Goal: Task Accomplishment & Management: Complete application form

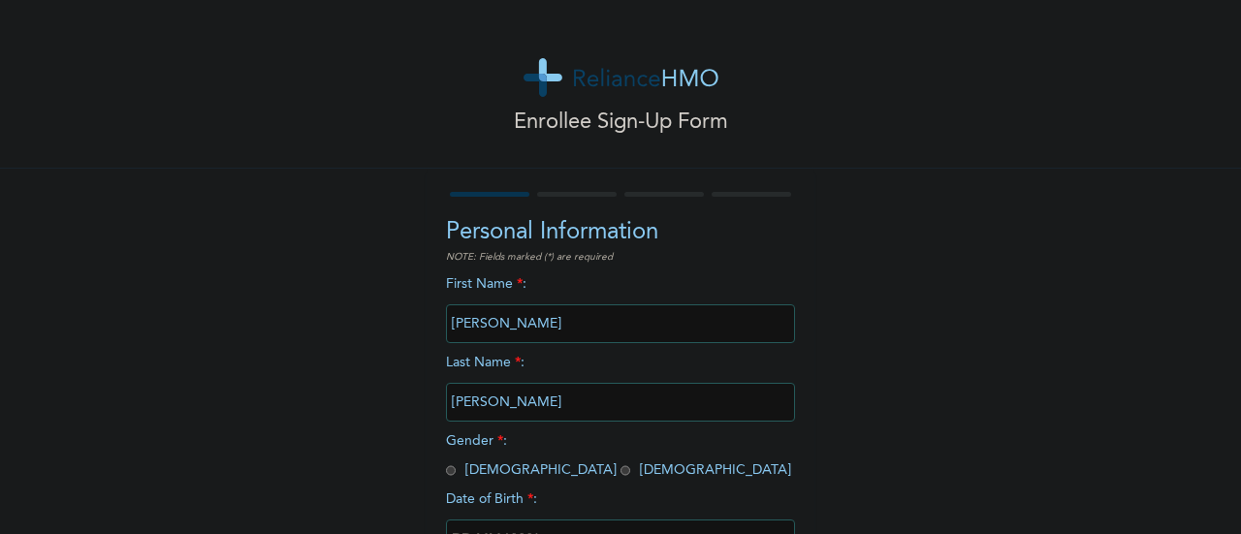
click at [446, 474] on input "radio" at bounding box center [451, 470] width 10 height 18
radio input "true"
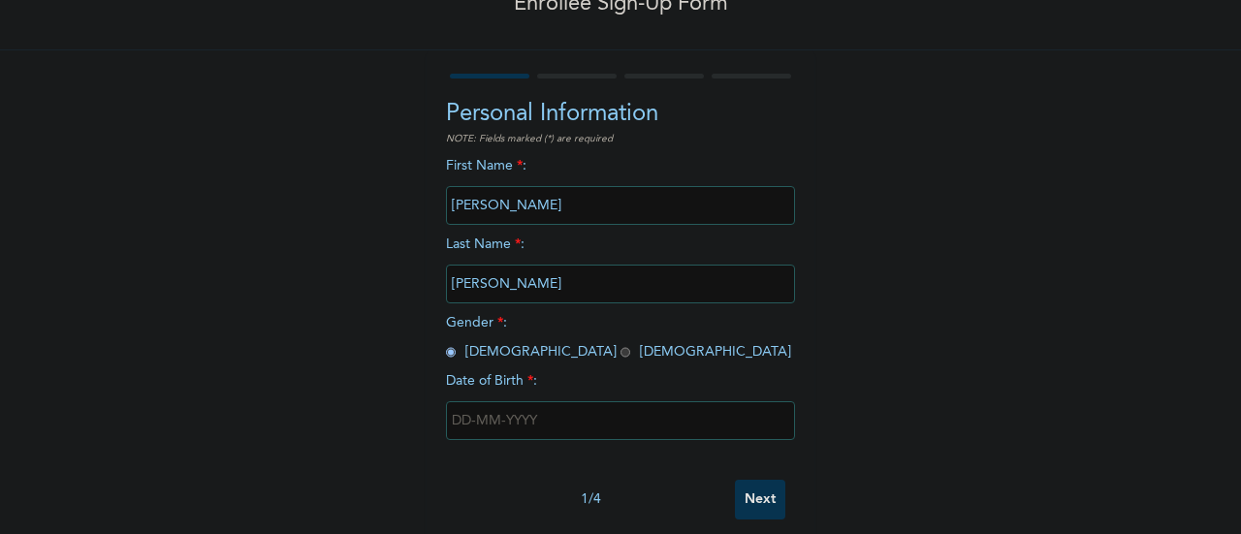
scroll to position [149, 0]
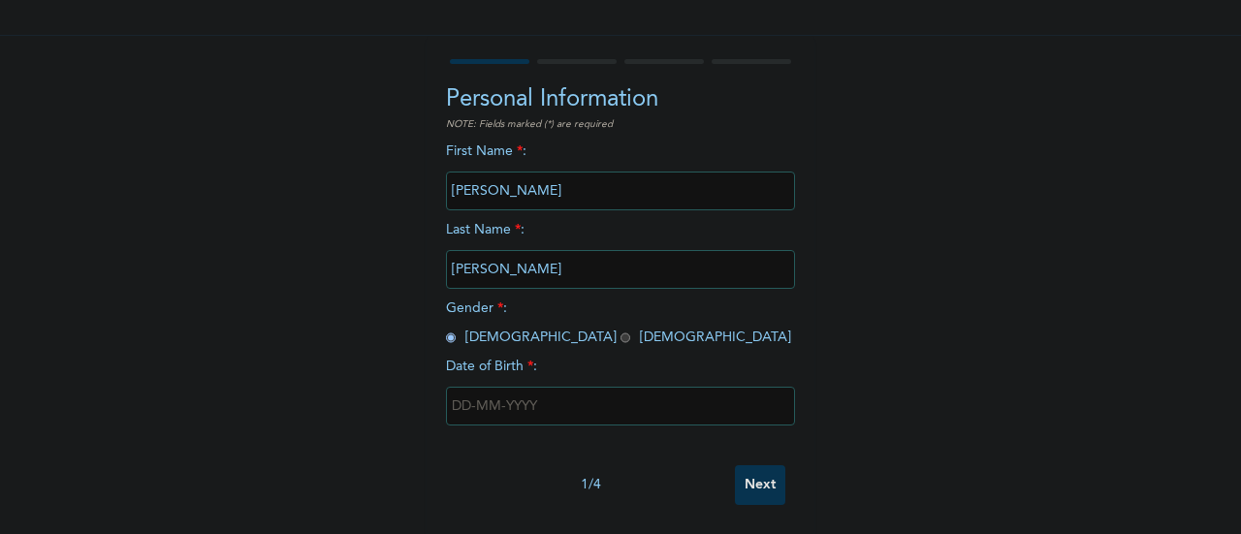
click at [523, 398] on input "text" at bounding box center [620, 406] width 349 height 39
select select "8"
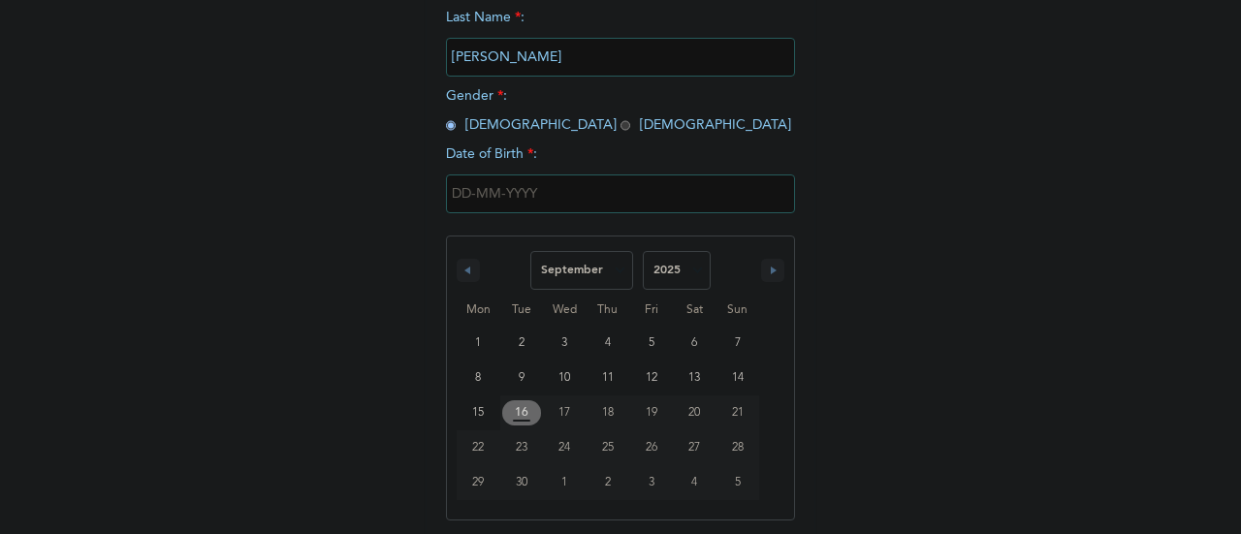
scroll to position [348, 0]
click at [688, 273] on select "2025 2024 2023 2022 2021 2020 2019 2018 2017 2016 2015 2014 2013 2012 2011 2010…" at bounding box center [677, 267] width 68 height 39
select select "1998"
click at [643, 250] on select "2025 2024 2023 2022 2021 2020 2019 2018 2017 2016 2015 2014 2013 2012 2011 2010…" at bounding box center [677, 267] width 68 height 39
type input "09/05/1998"
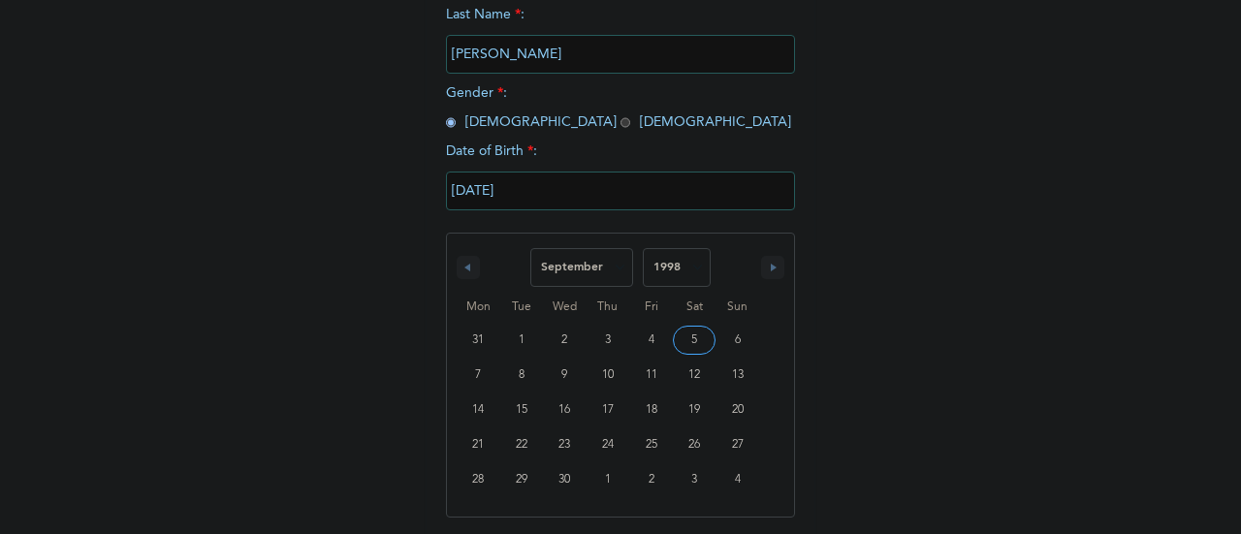
scroll to position [149, 0]
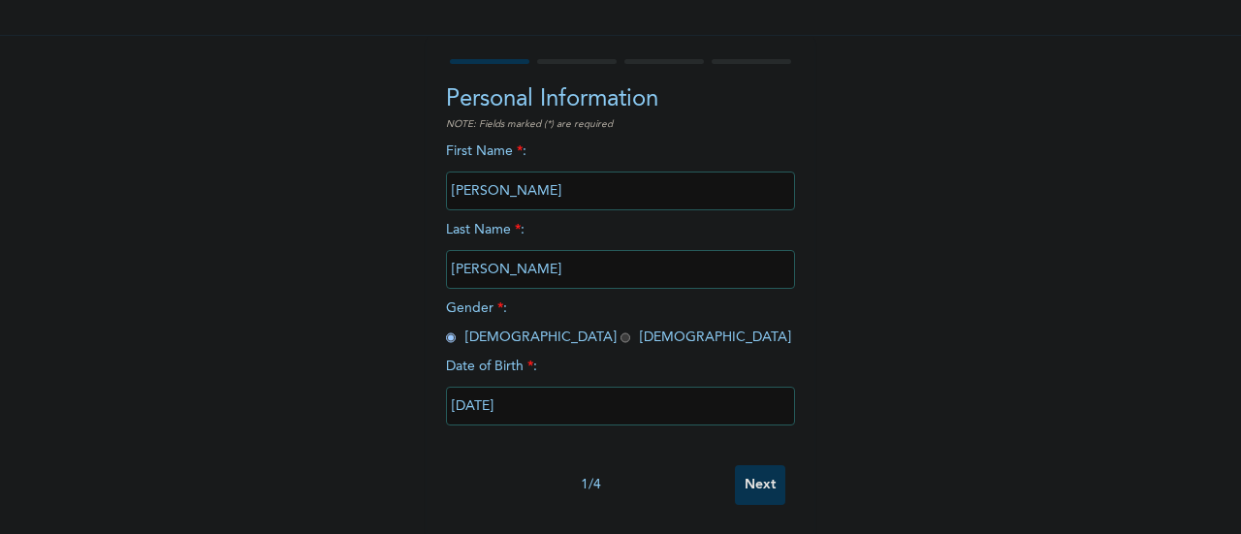
click at [743, 472] on input "Next" at bounding box center [760, 485] width 50 height 40
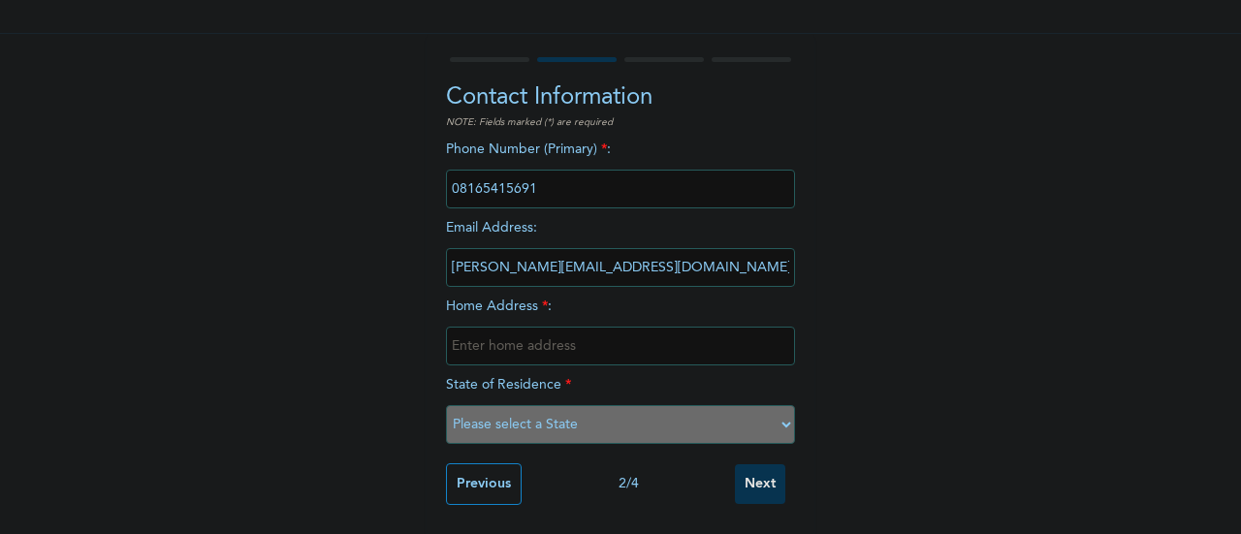
click at [543, 327] on input "text" at bounding box center [620, 346] width 349 height 39
type input "No 30, Gavel Estate, Isheri Opic. Lagos"
click at [774, 424] on select "Please select a State Abia Abuja (FCT) Adamawa Akwa Ibom Anambra Bauchi Bayelsa…" at bounding box center [620, 424] width 349 height 39
select select "25"
click at [446, 405] on select "Please select a State Abia Abuja (FCT) Adamawa Akwa Ibom Anambra Bauchi Bayelsa…" at bounding box center [620, 424] width 349 height 39
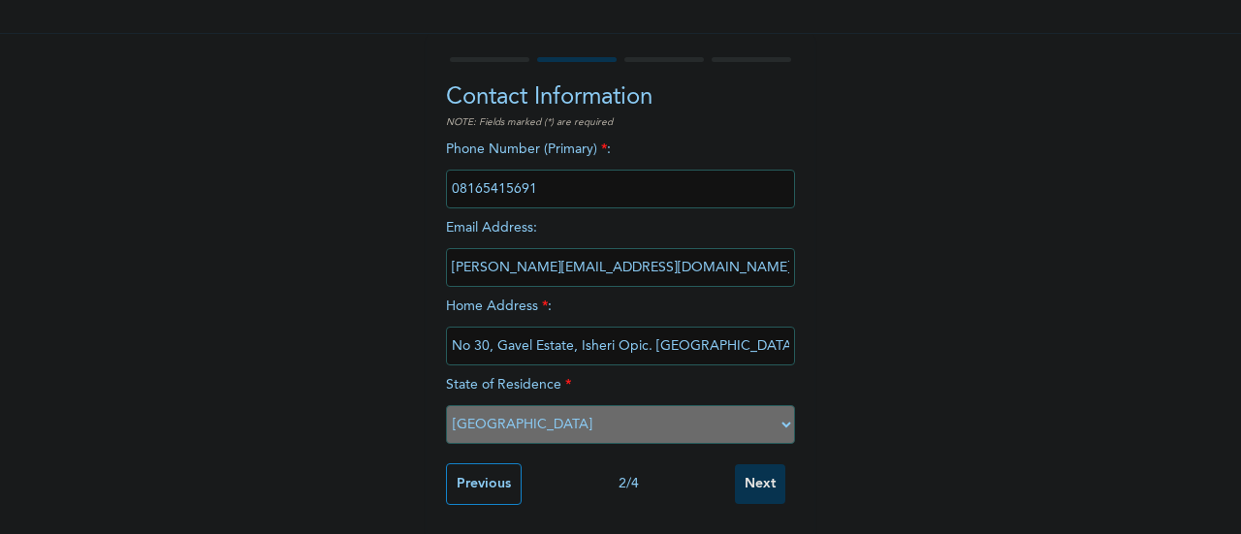
click at [703, 334] on input "No 30, Gavel Estate, Isheri Opic. Lagos" at bounding box center [620, 346] width 349 height 39
type input "No 30, Gavel Estate, Isheri Opic."
click at [899, 274] on div "Enrollee Sign-Up Form Contact Information NOTE: Fields marked (*) are required …" at bounding box center [620, 199] width 1241 height 669
click at [766, 467] on input "Next" at bounding box center [760, 484] width 50 height 40
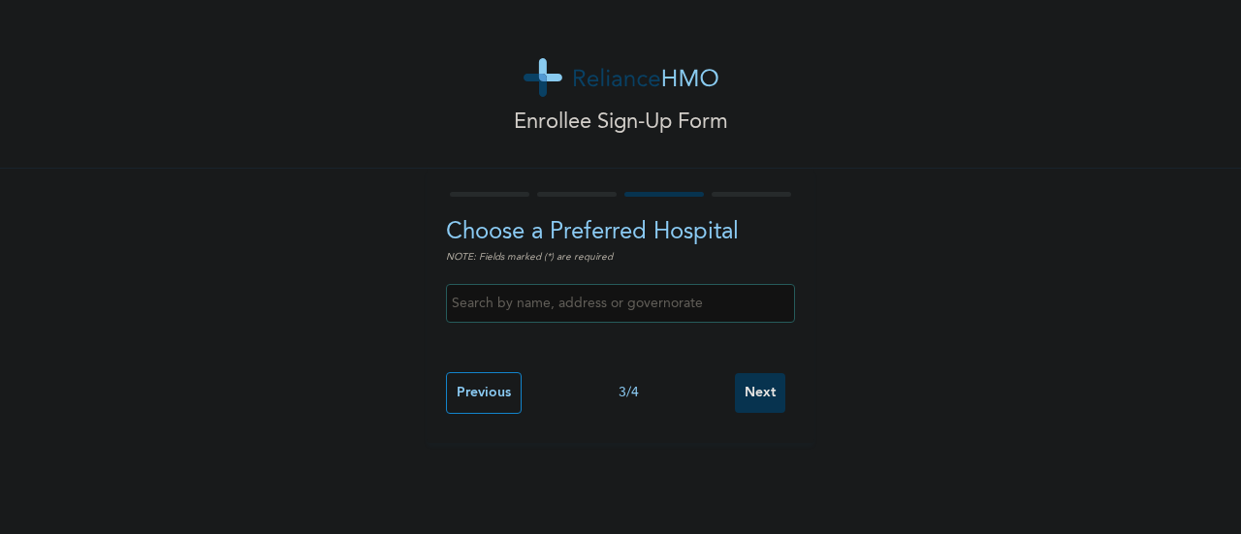
scroll to position [0, 0]
click at [676, 303] on input "text" at bounding box center [620, 303] width 349 height 39
type input "Winan Hospital"
click at [762, 394] on input "Next" at bounding box center [760, 393] width 50 height 40
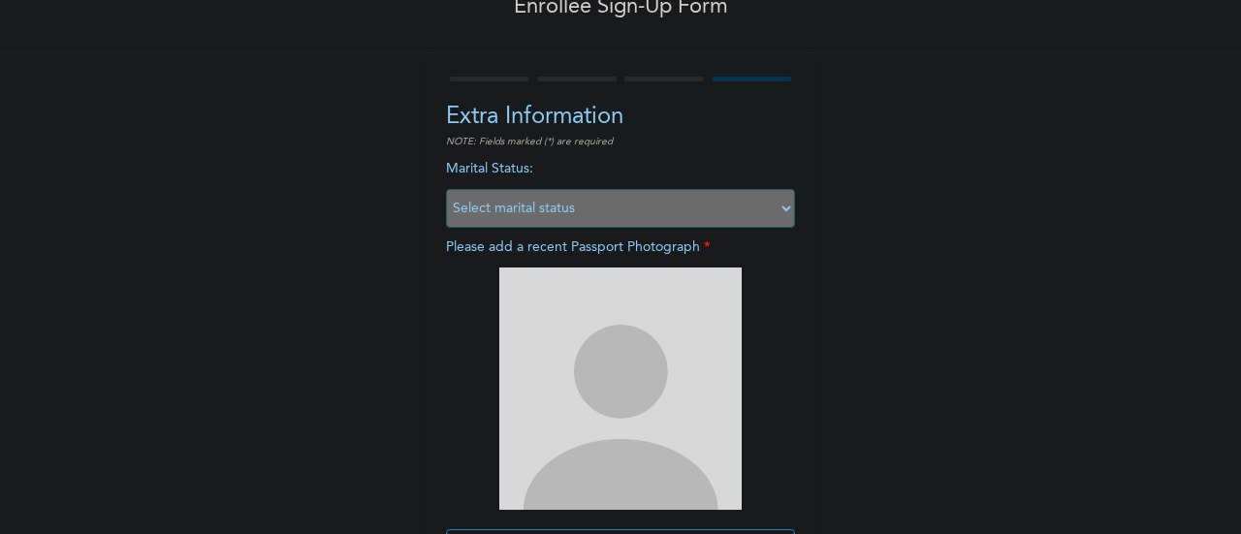
scroll to position [116, 0]
click at [708, 209] on select "Select marital status Single Married Divorced Widow/Widower" at bounding box center [620, 207] width 349 height 39
select select "1"
click at [446, 188] on select "Select marital status Single Married Divorced Widow/Widower" at bounding box center [620, 207] width 349 height 39
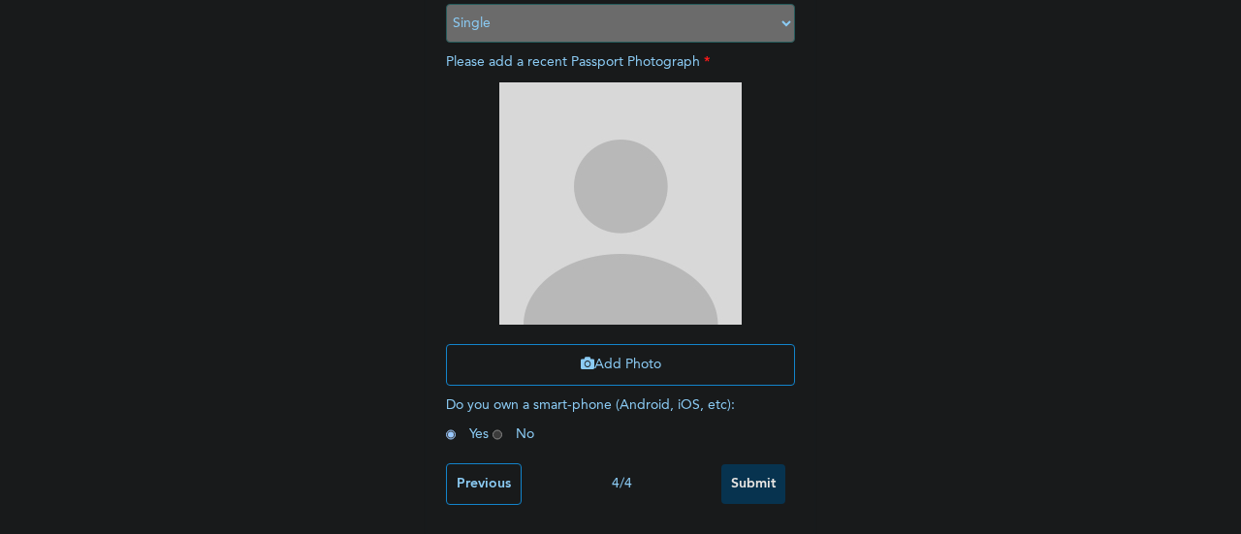
scroll to position [316, 0]
click at [661, 350] on button "Add Photo" at bounding box center [620, 365] width 349 height 42
click at [649, 358] on button "Add Photo" at bounding box center [620, 365] width 349 height 42
click at [628, 360] on button "Add Photo" at bounding box center [620, 365] width 349 height 42
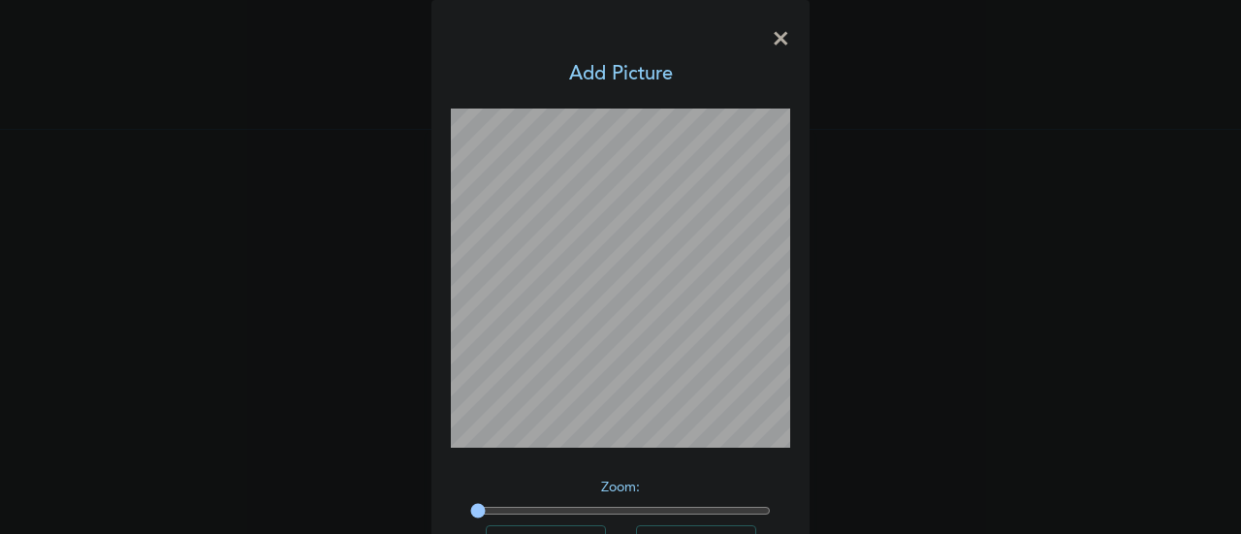
scroll to position [142, 0]
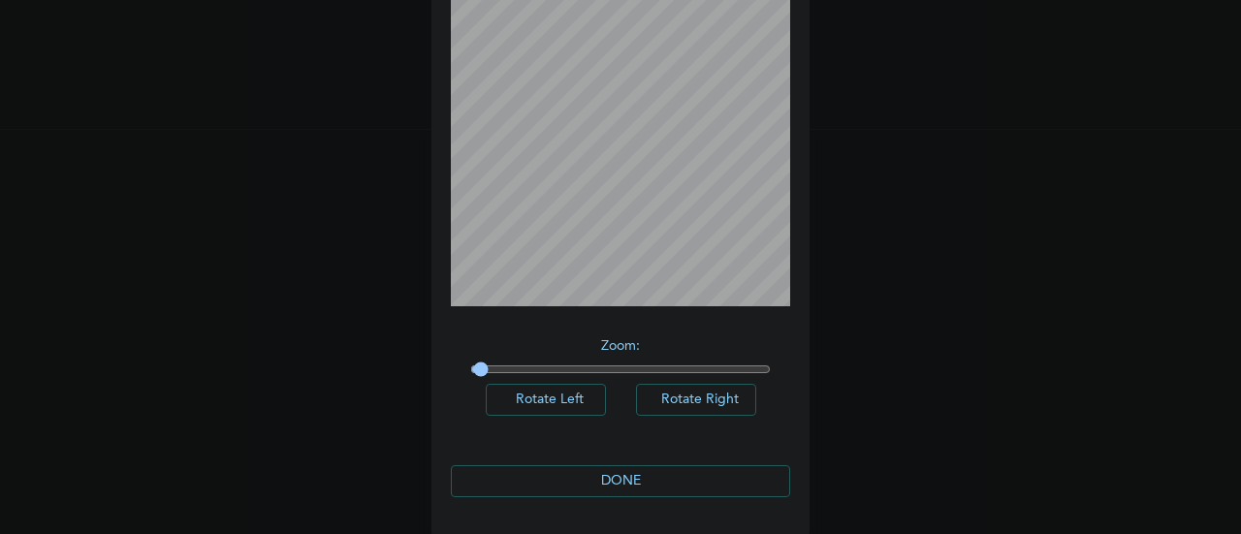
type input "1"
drag, startPoint x: 467, startPoint y: 371, endPoint x: 451, endPoint y: 389, distance: 24.0
click at [470, 377] on input "range" at bounding box center [620, 370] width 300 height 16
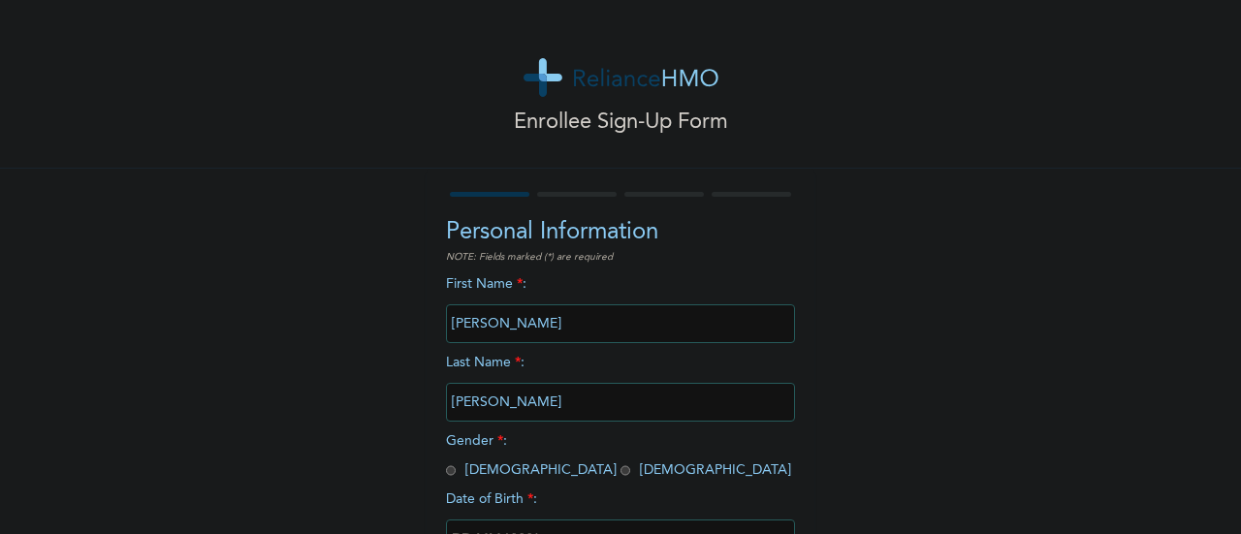
scroll to position [149, 0]
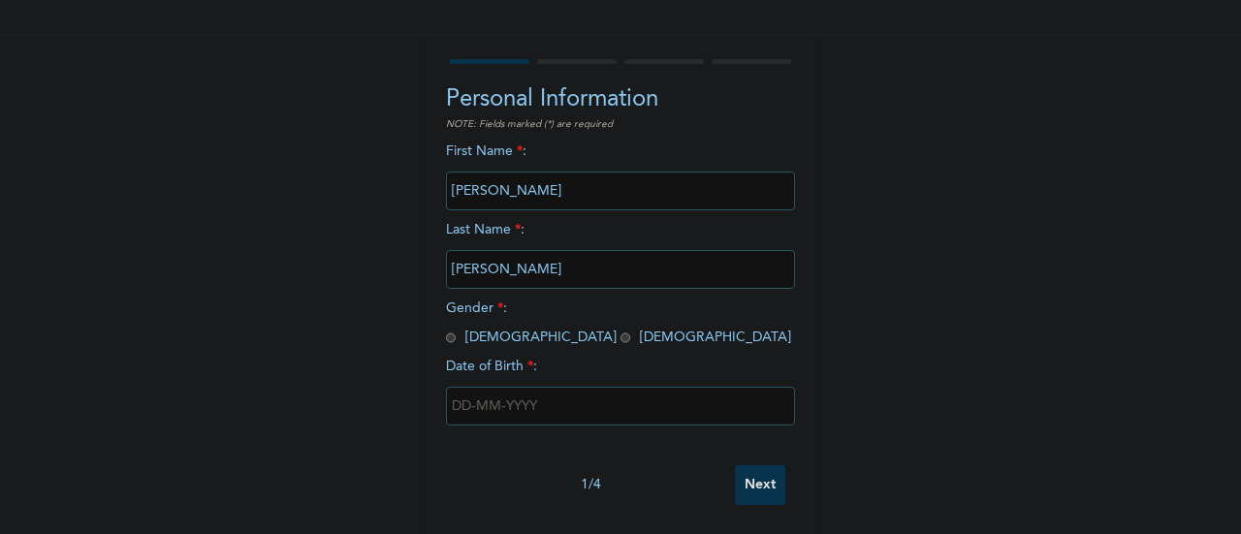
click at [446, 329] on input "radio" at bounding box center [451, 338] width 10 height 18
radio input "true"
click at [504, 404] on input "text" at bounding box center [620, 406] width 349 height 39
select select "8"
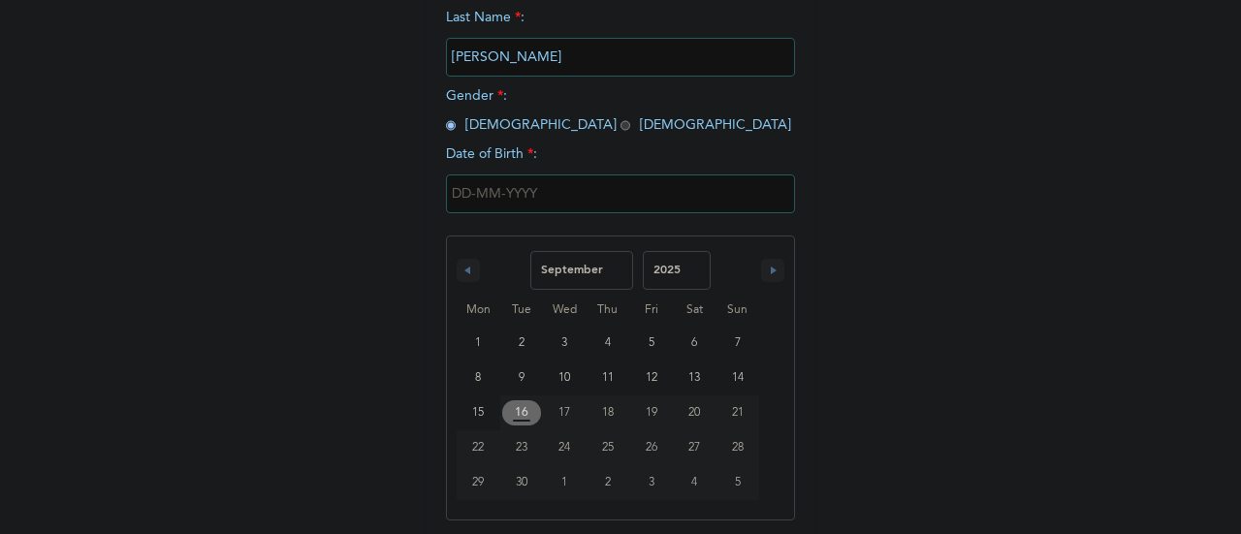
scroll to position [348, 0]
click at [661, 282] on select "2025 2024 2023 2022 2021 2020 2019 2018 2017 2016 2015 2014 2013 2012 2011 2010…" at bounding box center [677, 267] width 68 height 39
select select "1998"
click at [643, 250] on select "2025 2024 2023 2022 2021 2020 2019 2018 2017 2016 2015 2014 2013 2012 2011 2010…" at bounding box center [677, 267] width 68 height 39
type input "09/05/1998"
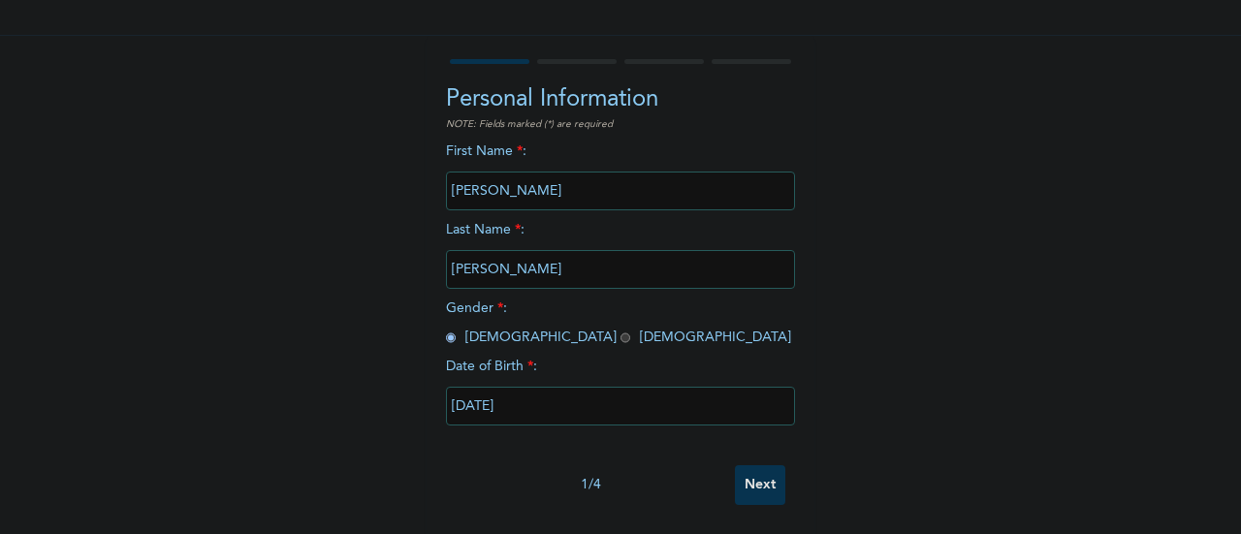
scroll to position [149, 0]
click at [764, 469] on input "Next" at bounding box center [760, 485] width 50 height 40
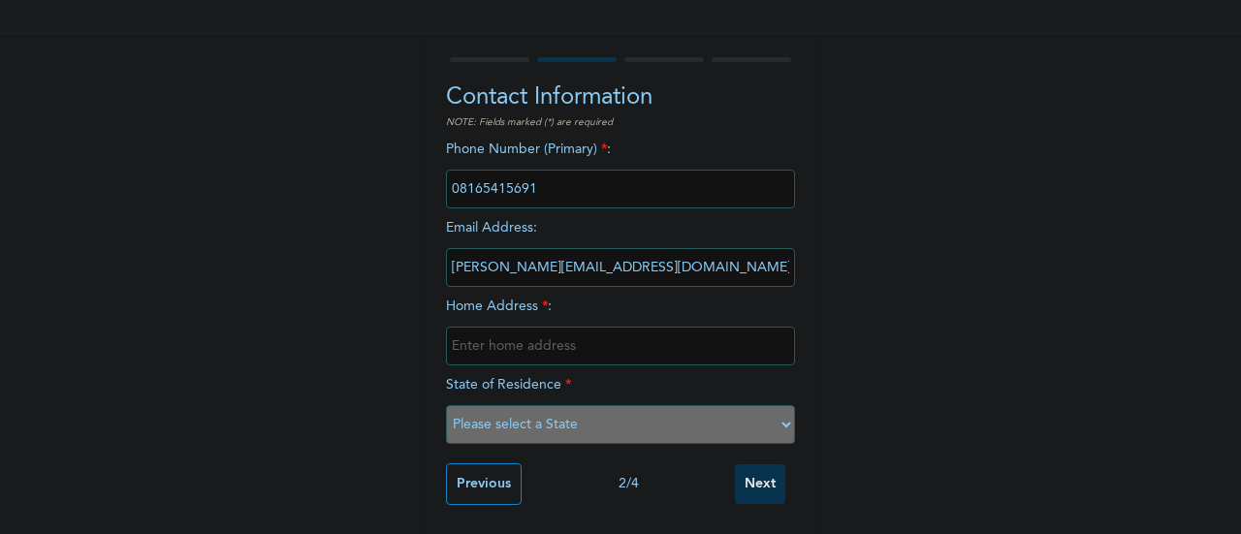
click at [541, 342] on input "text" at bounding box center [620, 346] width 349 height 39
type input "No 30, Gavel Estate, Isheri Opic."
click at [850, 328] on div "Enrollee Sign-Up Form Contact Information NOTE: Fields marked (*) are required …" at bounding box center [620, 199] width 1241 height 669
click at [615, 412] on select "Please select a State Abia Abuja (FCT) Adamawa Akwa Ibom Anambra Bauchi Bayelsa…" at bounding box center [620, 424] width 349 height 39
select select "25"
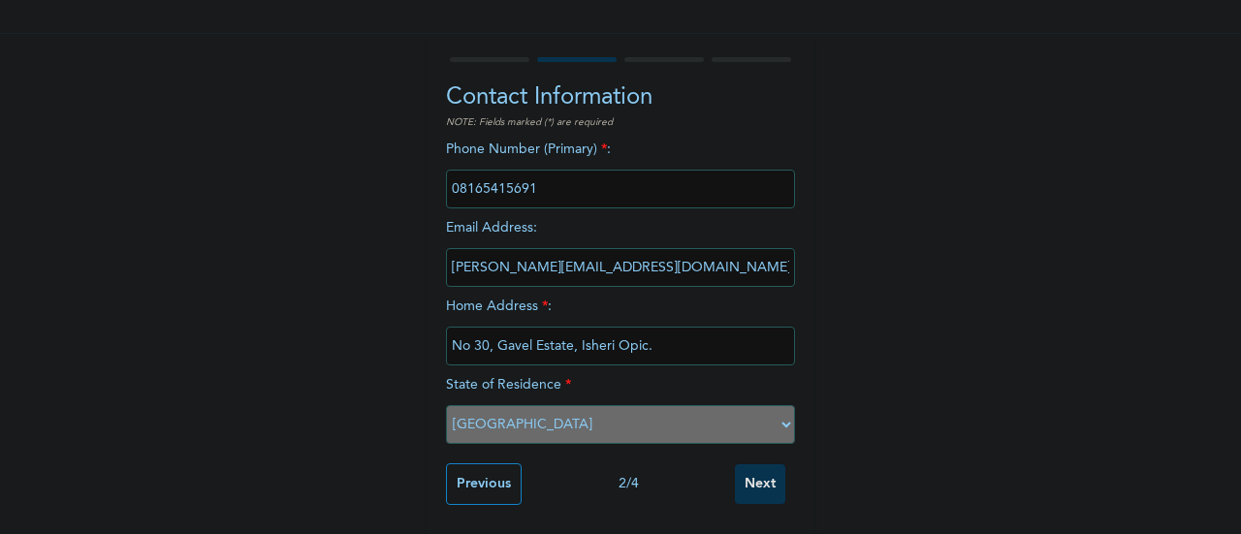
click at [446, 405] on select "Please select a State Abia Abuja (FCT) Adamawa Akwa Ibom Anambra Bauchi Bayelsa…" at bounding box center [620, 424] width 349 height 39
click at [744, 464] on input "Next" at bounding box center [760, 484] width 50 height 40
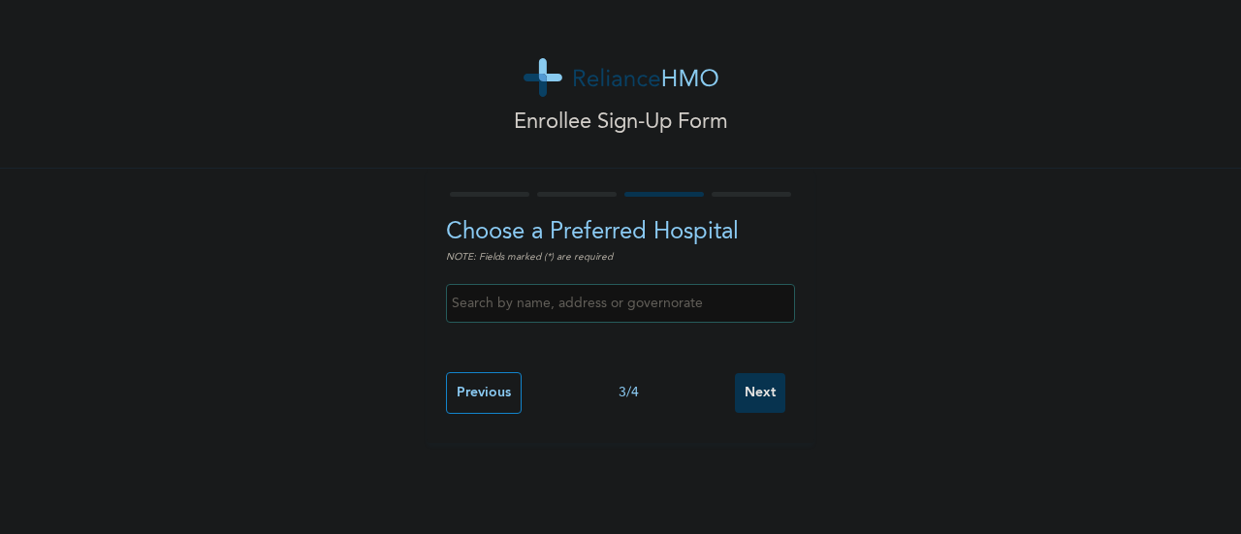
scroll to position [0, 0]
click at [614, 309] on input "text" at bounding box center [620, 303] width 349 height 39
type input "Winan Hospital"
click at [750, 414] on div "Previous 3 / 4 Next" at bounding box center [620, 393] width 349 height 61
click at [754, 407] on input "Next" at bounding box center [760, 393] width 50 height 40
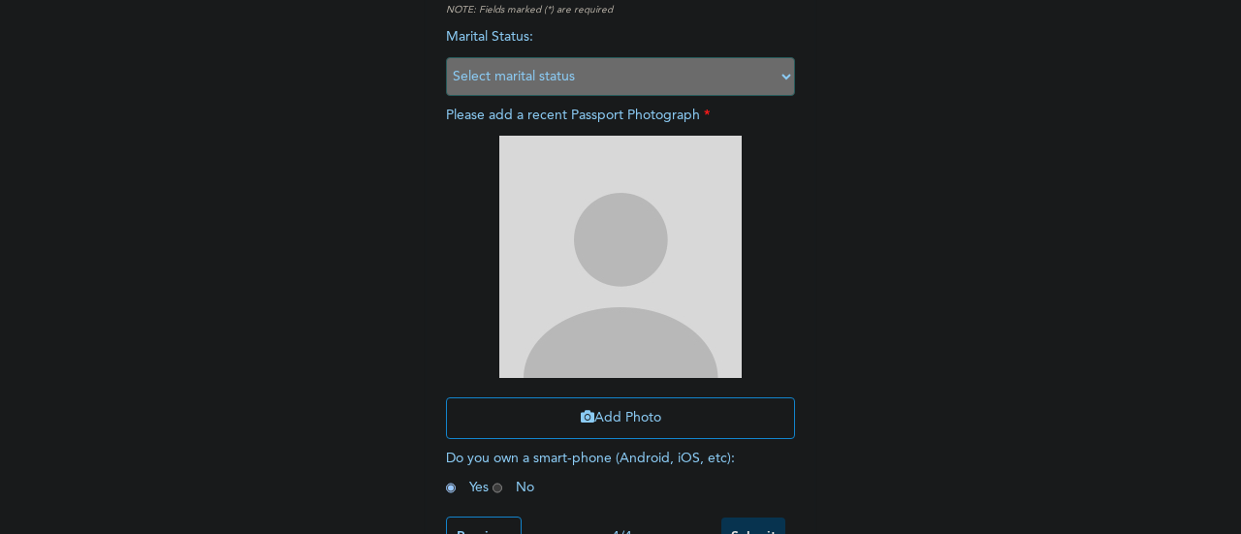
scroll to position [249, 0]
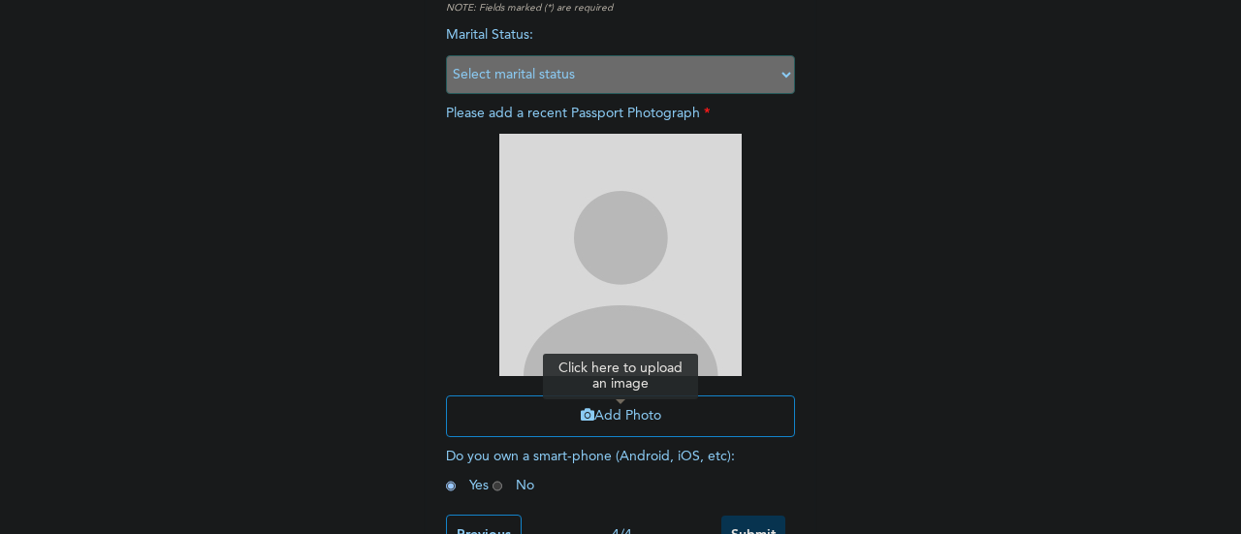
click at [649, 417] on button "Add Photo" at bounding box center [620, 416] width 349 height 42
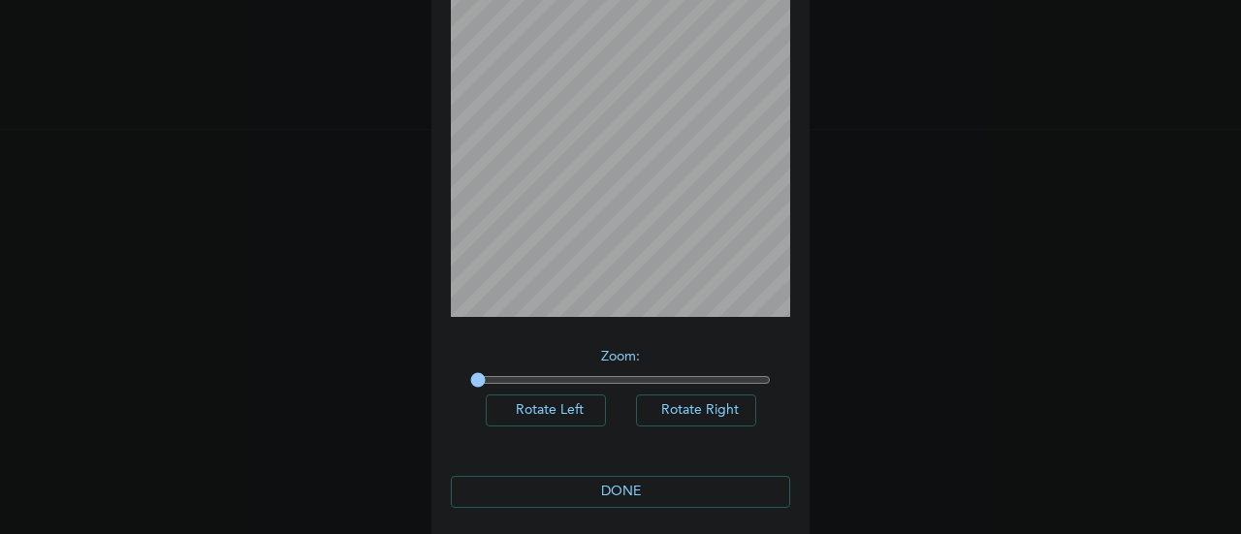
scroll to position [142, 0]
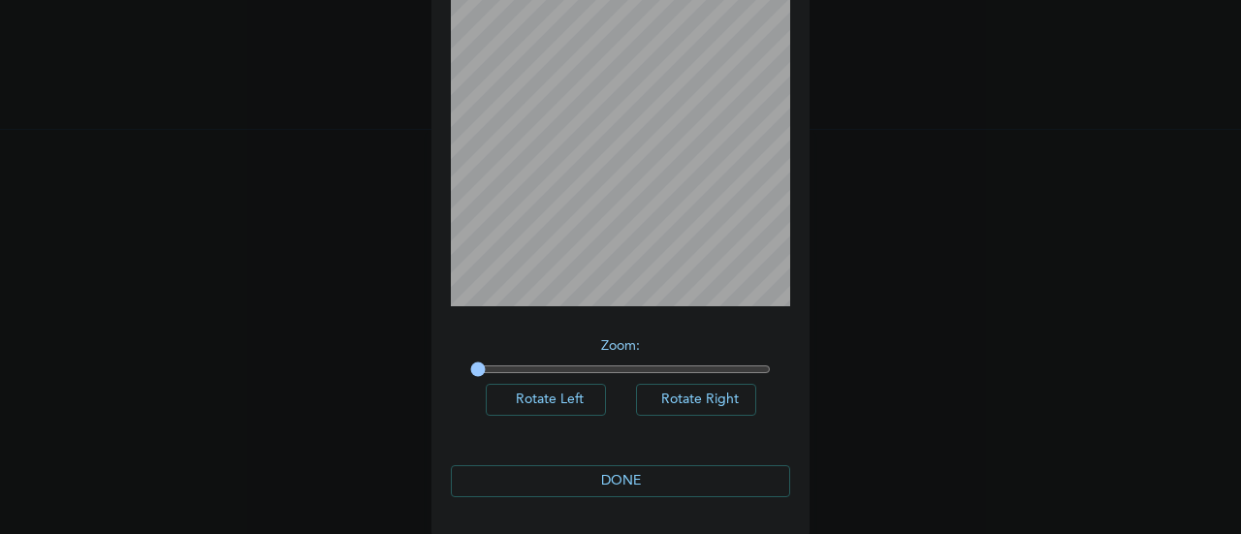
click at [669, 482] on button "DONE" at bounding box center [620, 481] width 339 height 32
click at [643, 478] on button "DONE" at bounding box center [620, 481] width 339 height 32
click at [622, 471] on button "DONE" at bounding box center [620, 481] width 339 height 32
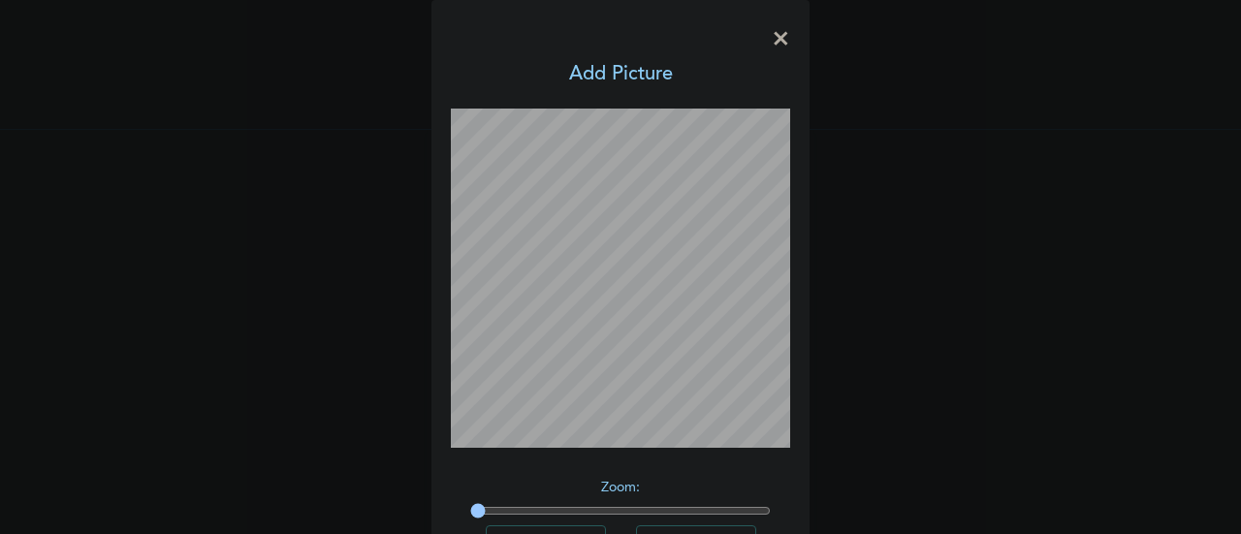
click at [616, 80] on h3 "Add Picture" at bounding box center [621, 74] width 104 height 29
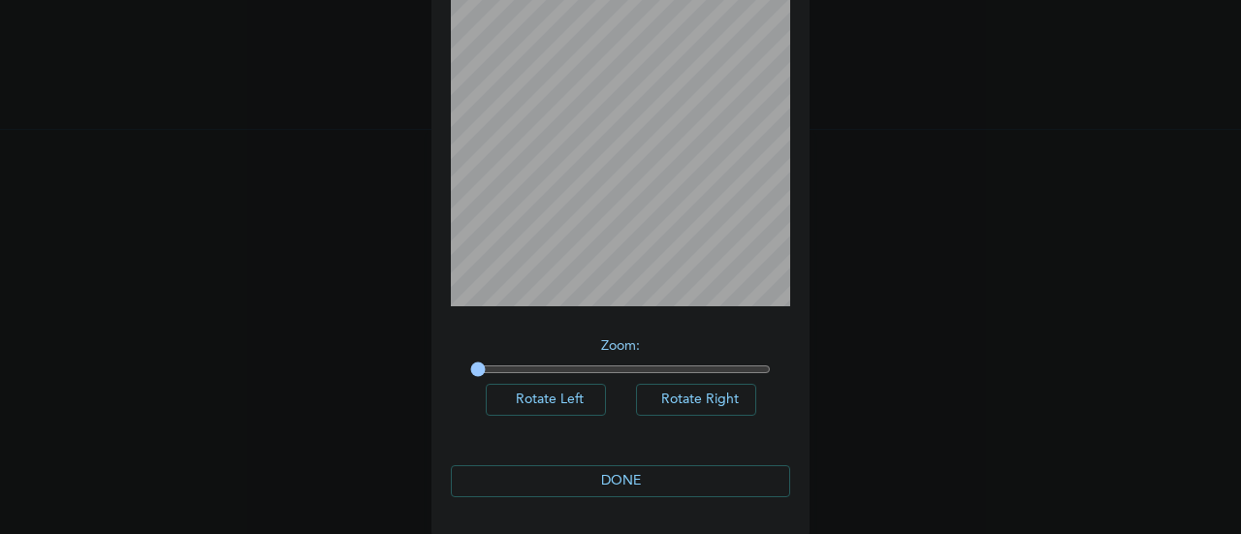
click at [639, 482] on button "DONE" at bounding box center [620, 481] width 339 height 32
click at [551, 396] on button "Rotate Left" at bounding box center [546, 400] width 120 height 32
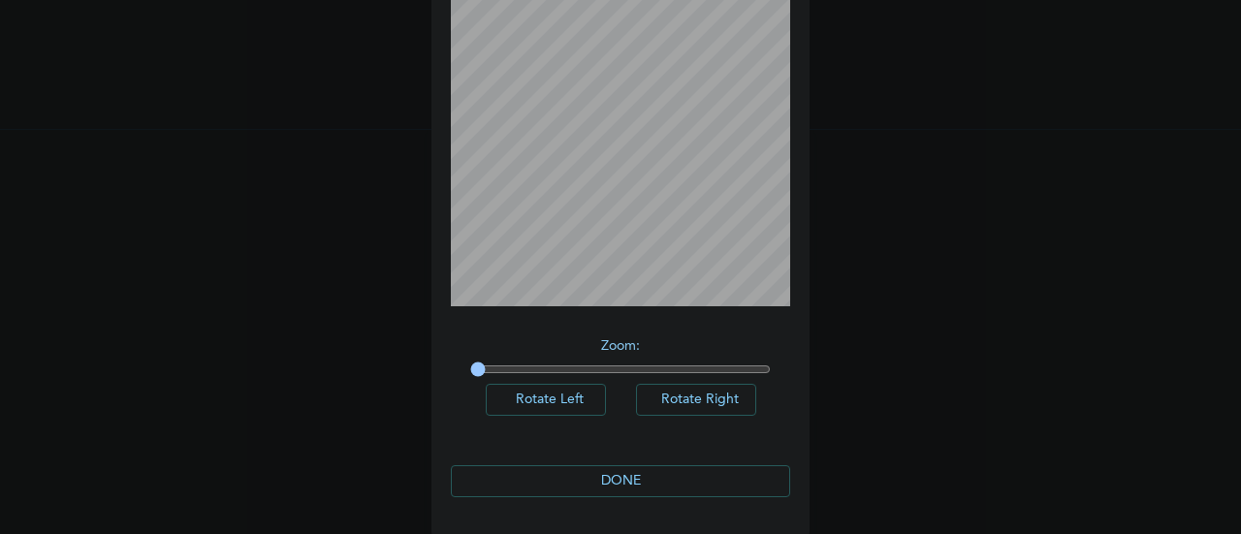
click at [690, 403] on button "Rotate Right" at bounding box center [696, 400] width 120 height 32
drag, startPoint x: 471, startPoint y: 366, endPoint x: 779, endPoint y: 396, distance: 309.7
click at [771, 377] on input "range" at bounding box center [620, 370] width 300 height 16
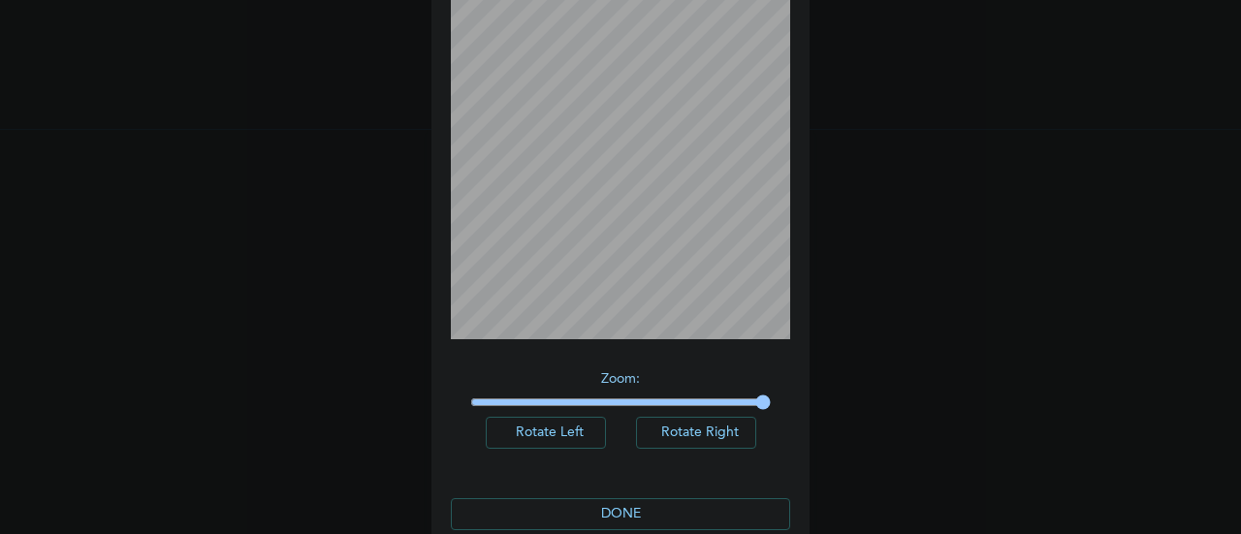
scroll to position [110, 0]
type input "1.19"
click at [523, 394] on input "range" at bounding box center [620, 402] width 300 height 16
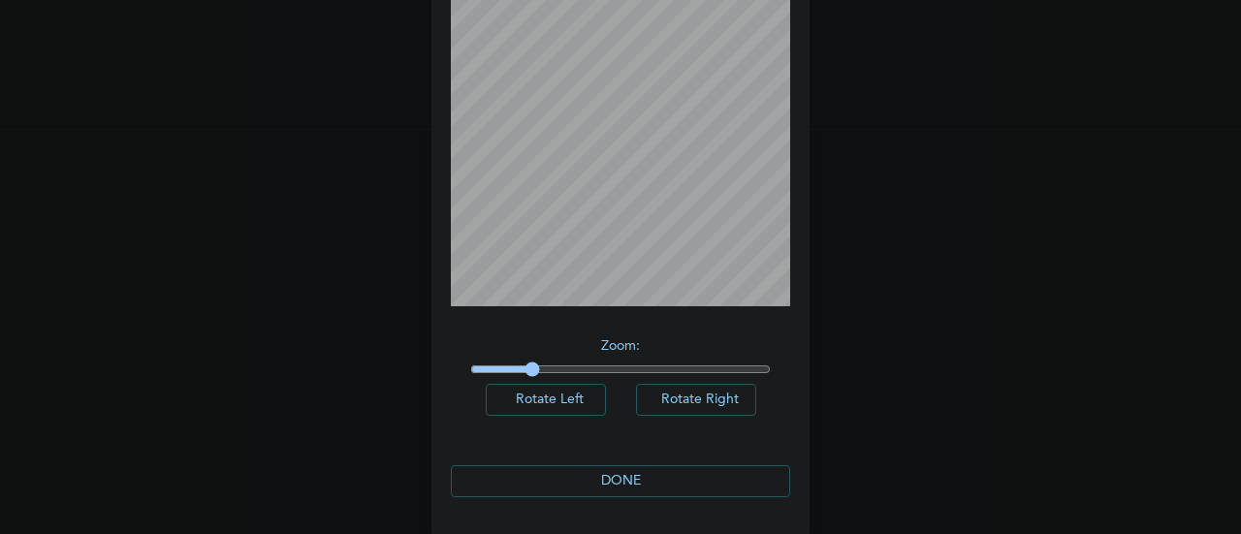
scroll to position [0, 0]
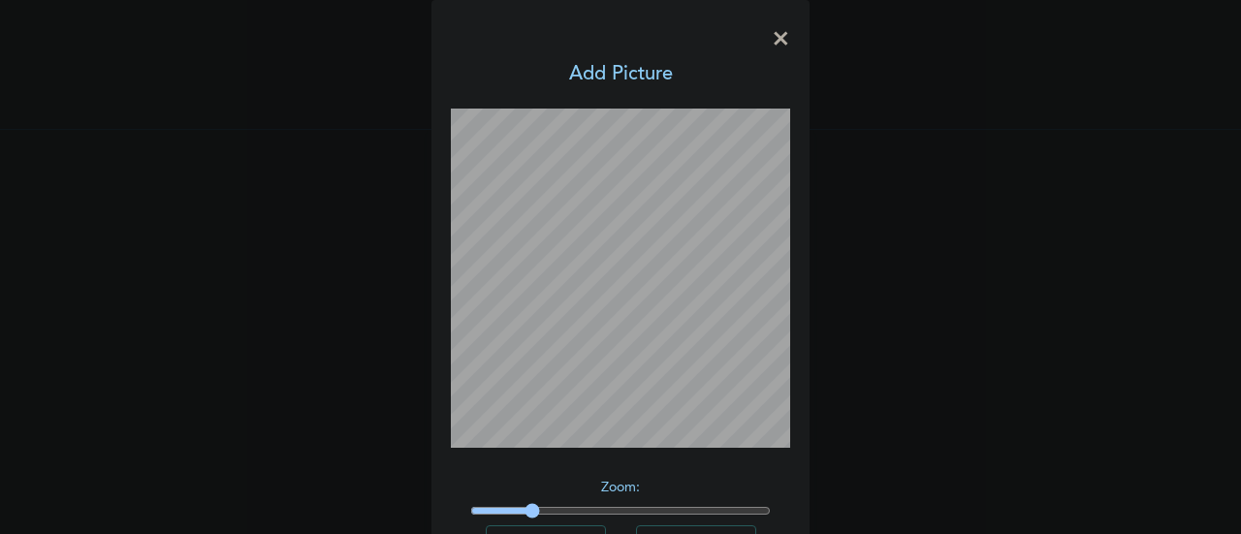
click at [777, 43] on span "×" at bounding box center [781, 39] width 18 height 41
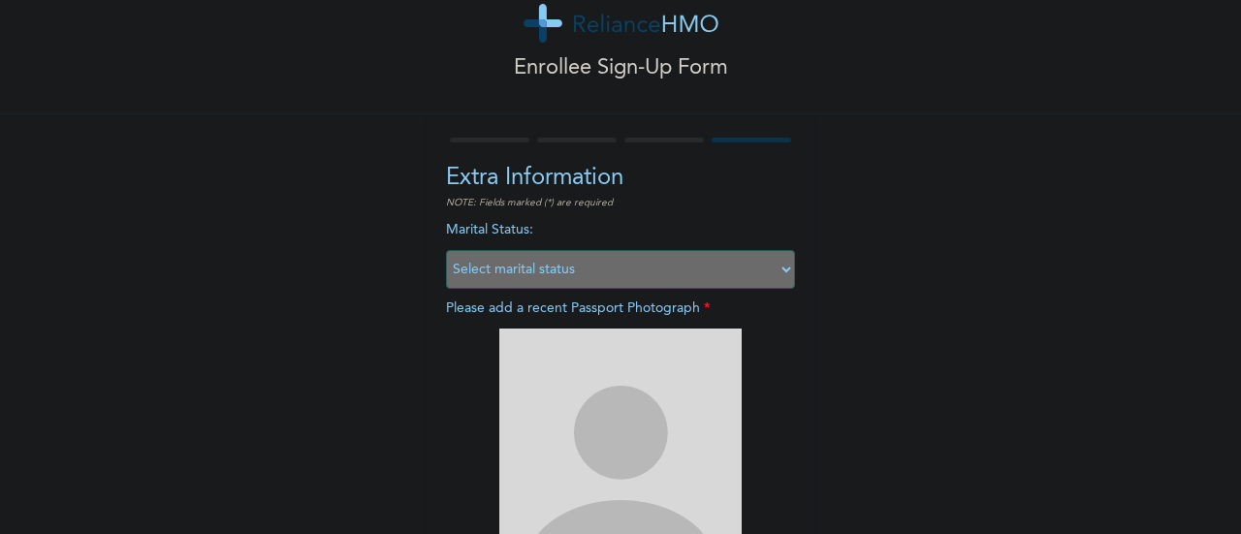
click at [605, 263] on select "Select marital status Single Married Divorced Widow/Widower" at bounding box center [620, 269] width 349 height 39
select select "1"
click at [446, 250] on select "Select marital status Single Married Divorced Widow/Widower" at bounding box center [620, 269] width 349 height 39
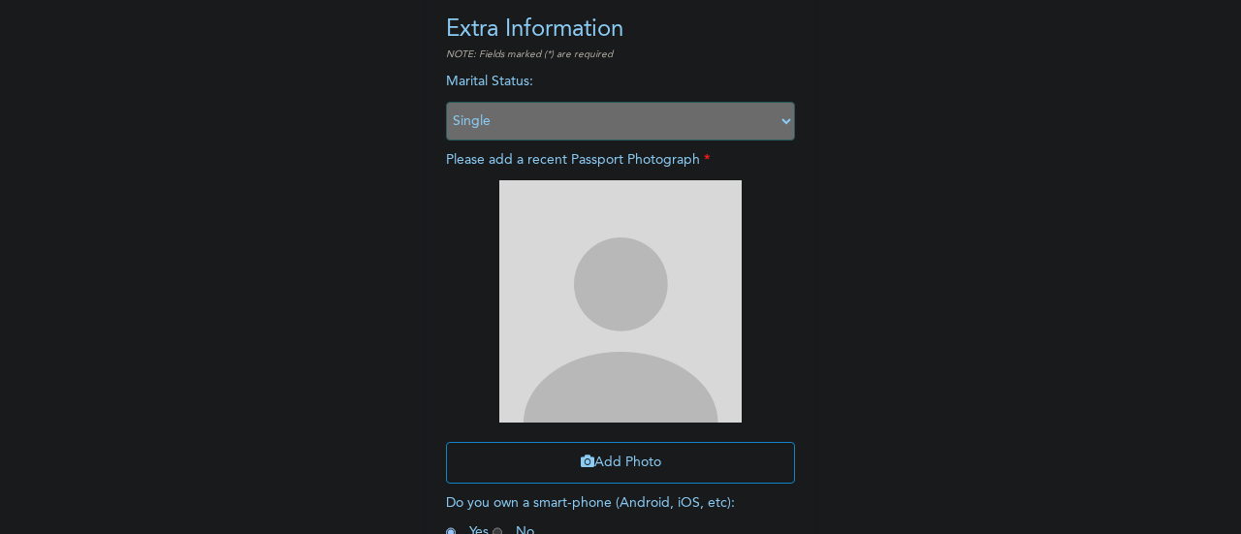
scroll to position [204, 0]
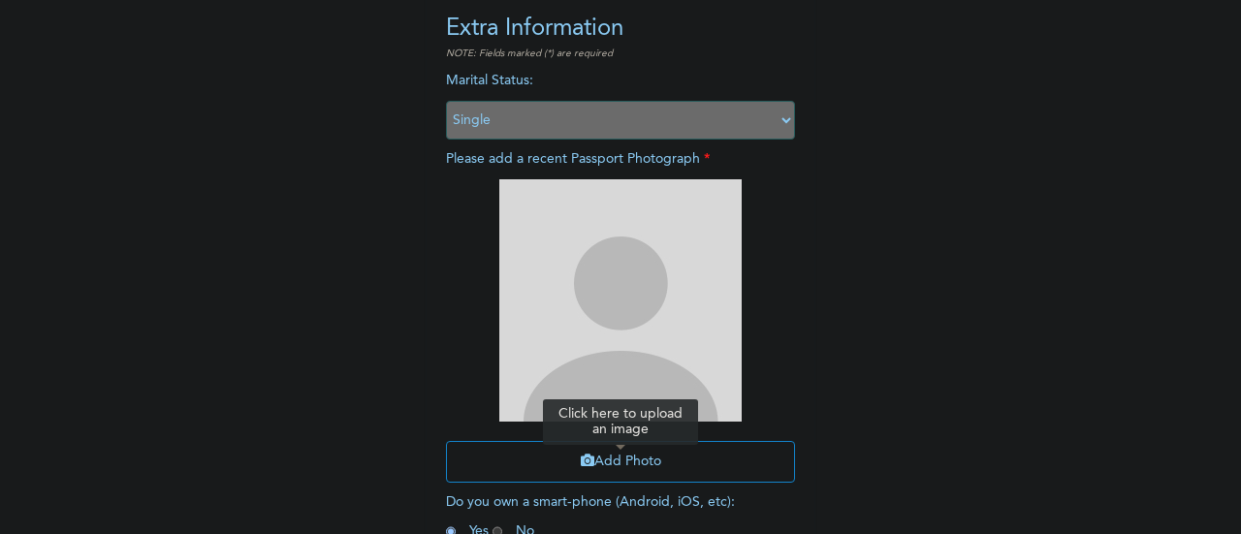
click at [673, 462] on button "Add Photo" at bounding box center [620, 462] width 349 height 42
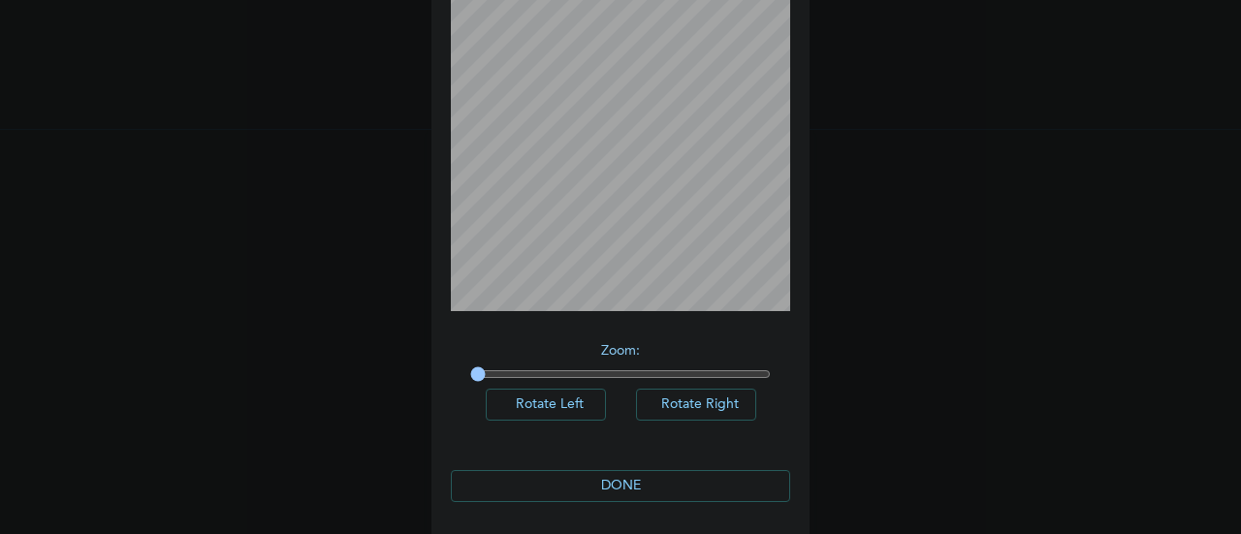
scroll to position [139, 0]
click at [691, 408] on button "Rotate Right" at bounding box center [696, 403] width 120 height 32
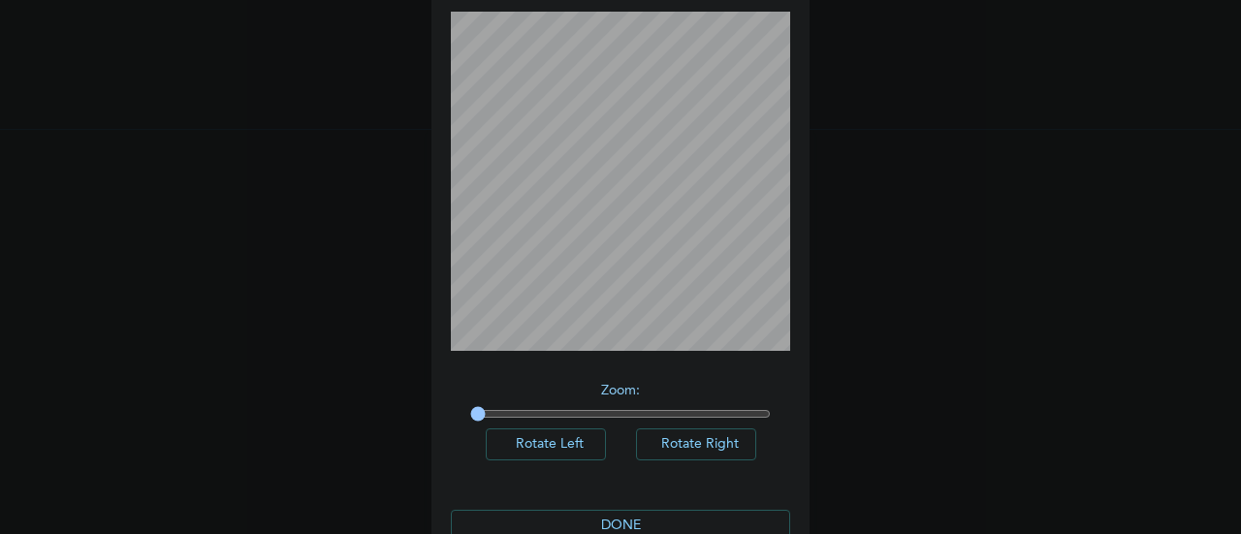
scroll to position [96, 0]
type input "1"
drag, startPoint x: 474, startPoint y: 413, endPoint x: 374, endPoint y: 411, distance: 99.9
click at [470, 411] on input "range" at bounding box center [620, 415] width 300 height 16
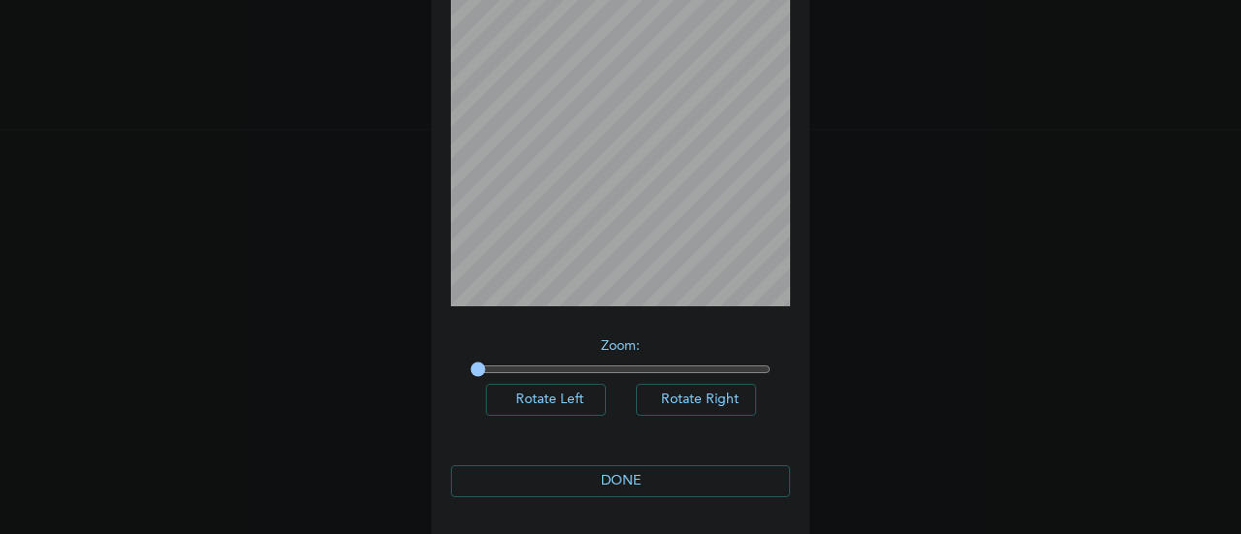
click at [655, 480] on button "DONE" at bounding box center [620, 481] width 339 height 32
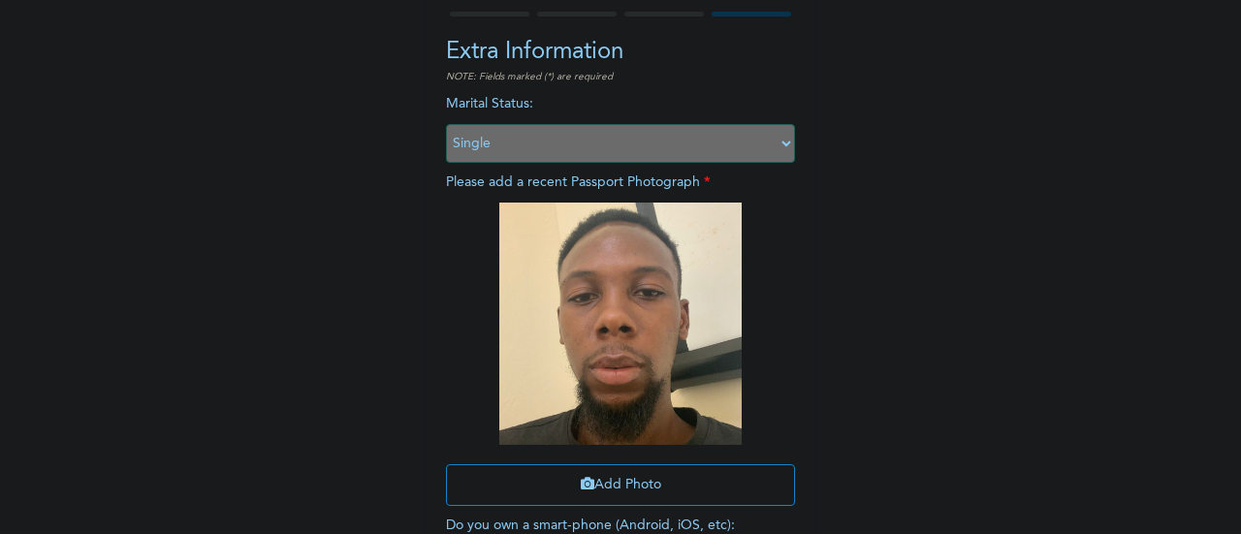
scroll to position [316, 0]
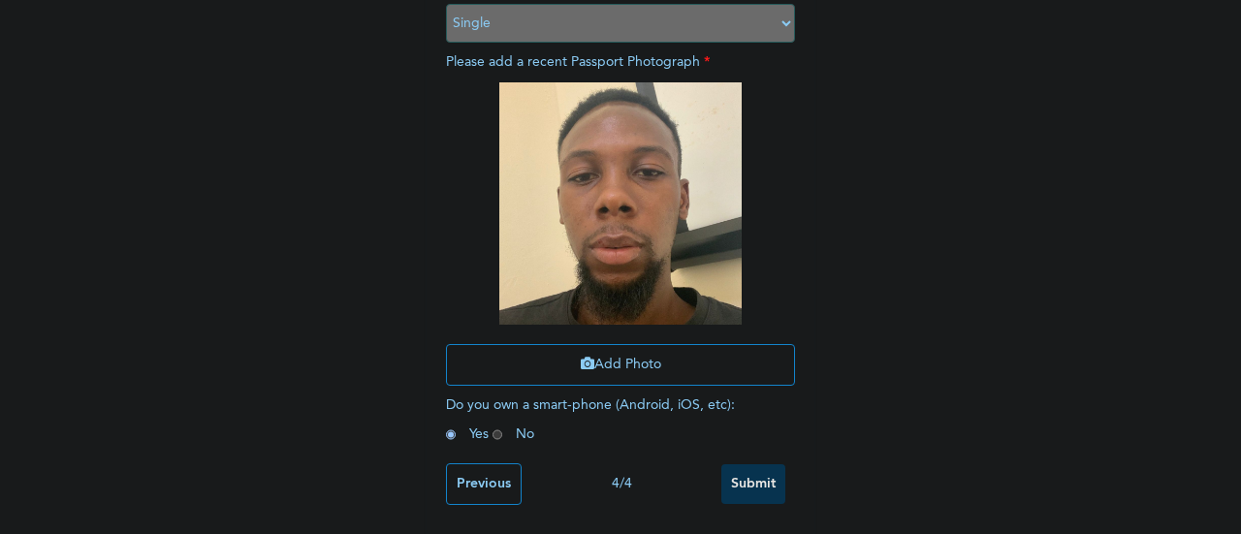
click at [742, 472] on input "Submit" at bounding box center [753, 484] width 64 height 40
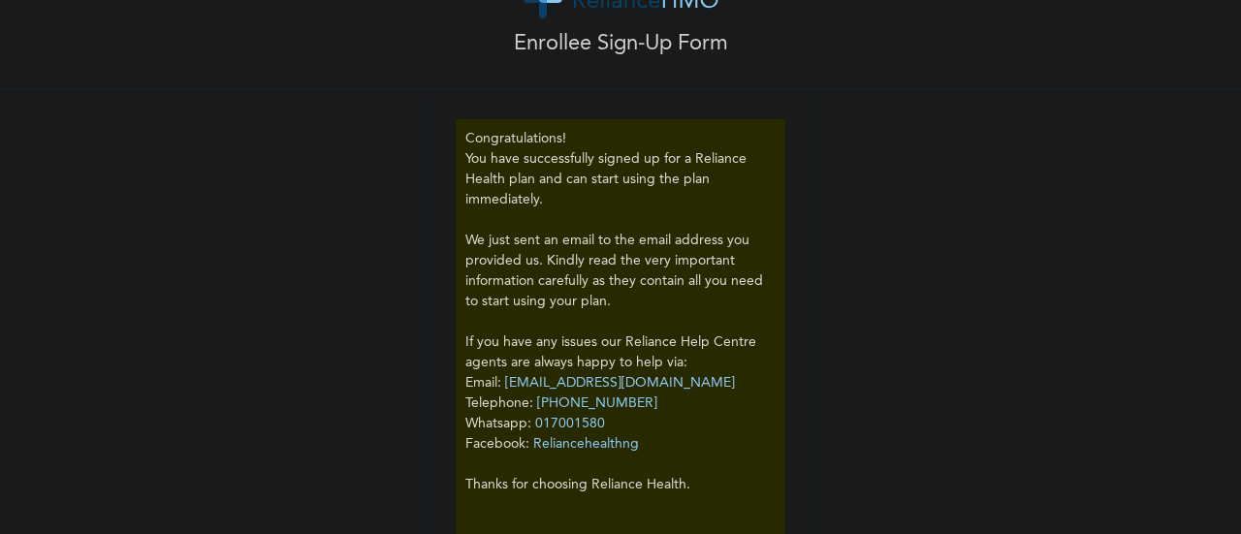
scroll to position [134, 0]
